Goal: Task Accomplishment & Management: Use online tool/utility

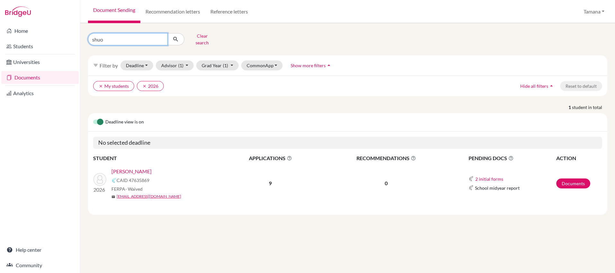
drag, startPoint x: 97, startPoint y: 38, endPoint x: 91, endPoint y: 38, distance: 6.5
click at [91, 38] on input "shuo" at bounding box center [128, 39] width 80 height 12
type input "kabeer"
click button "submit" at bounding box center [175, 39] width 17 height 12
click at [133, 167] on link "HANS, Kabeer" at bounding box center [127, 171] width 32 height 8
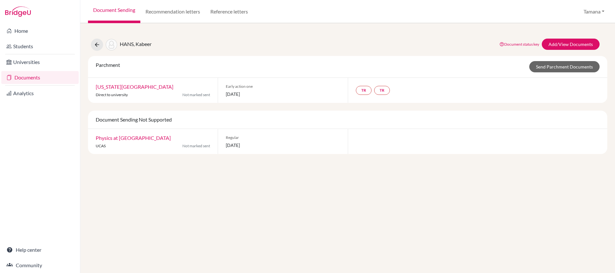
drag, startPoint x: 225, startPoint y: 95, endPoint x: 267, endPoint y: 93, distance: 42.4
click at [267, 93] on div "Early action one [DATE]" at bounding box center [283, 90] width 130 height 25
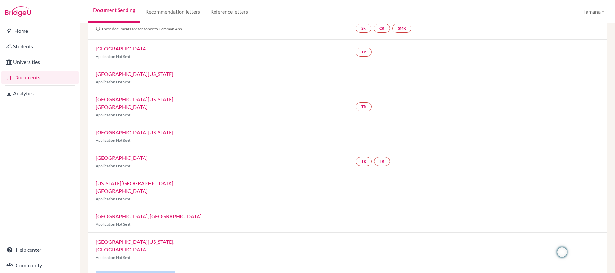
scroll to position [63, 0]
click at [445, 92] on div "TR" at bounding box center [478, 105] width 260 height 33
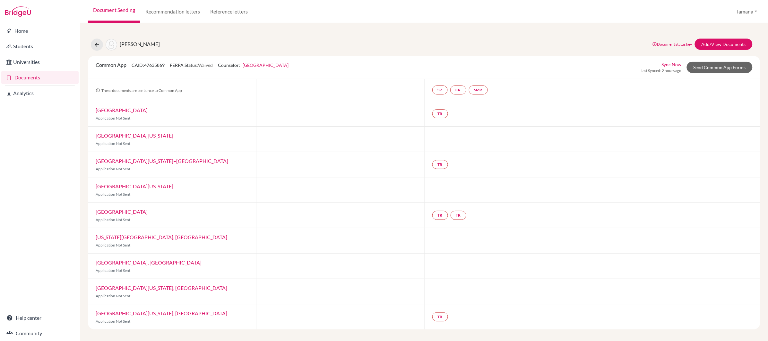
scroll to position [0, 0]
